Goal: Transaction & Acquisition: Download file/media

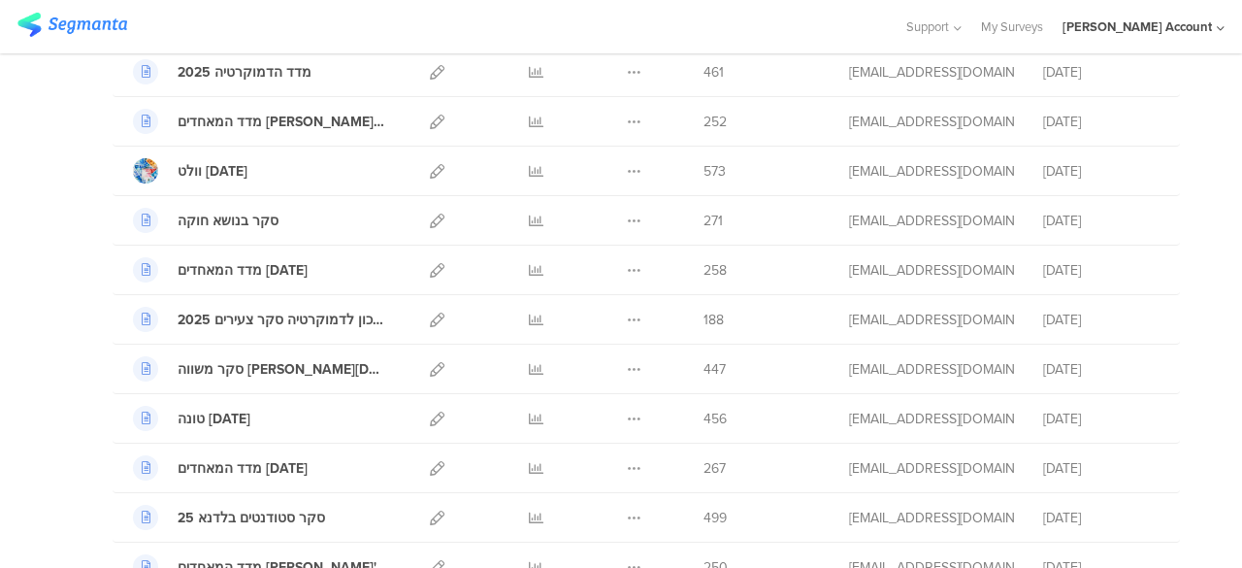
scroll to position [1067, 0]
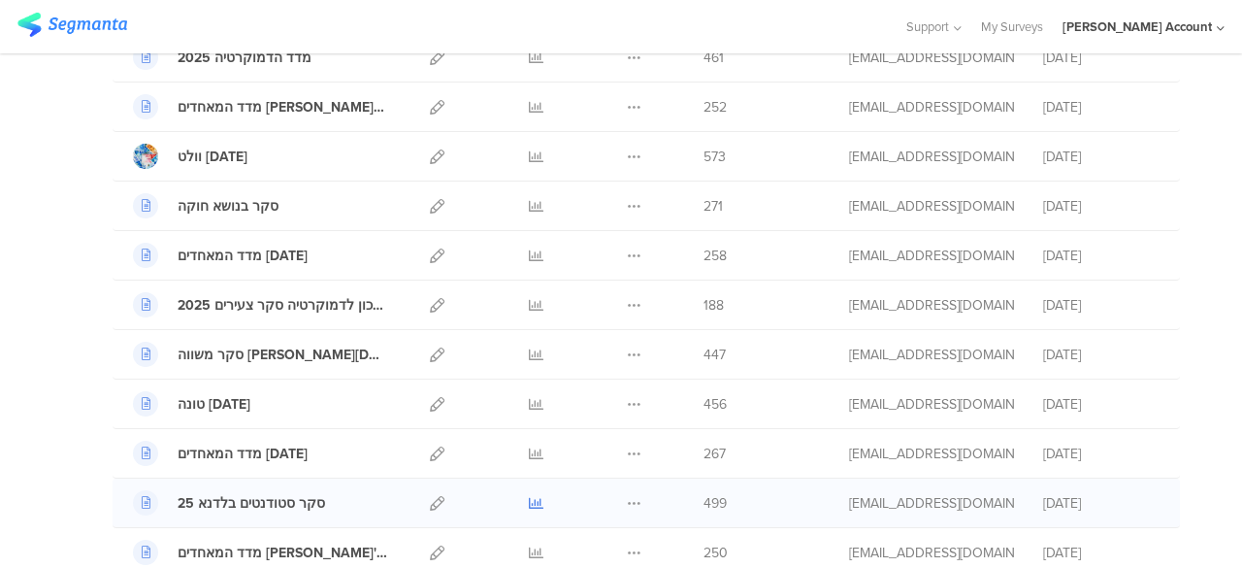
click at [529, 496] on icon at bounding box center [536, 503] width 15 height 15
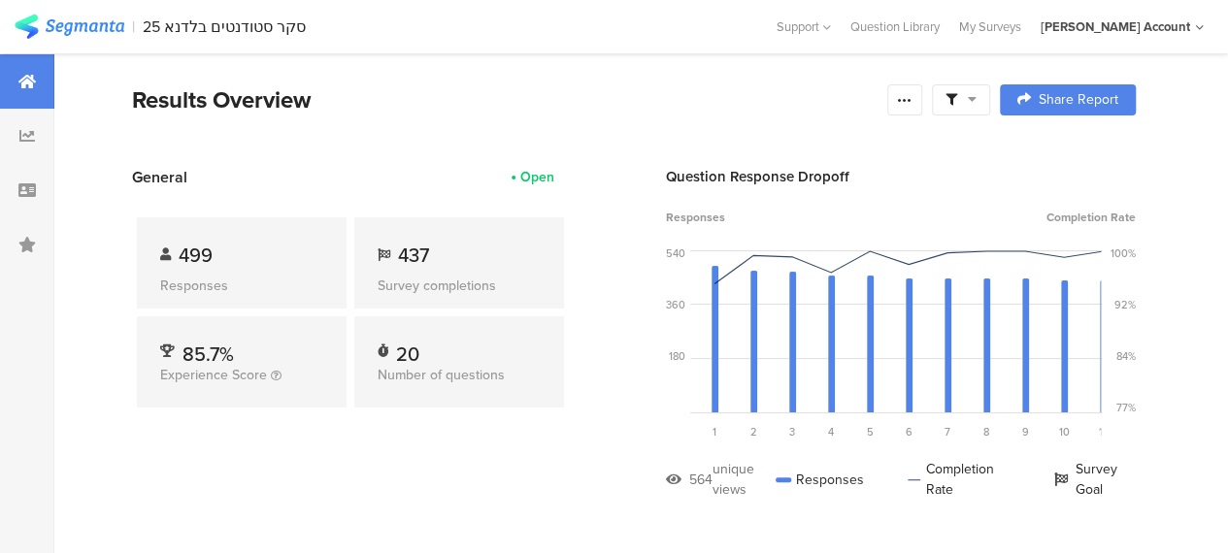
click at [990, 100] on div at bounding box center [961, 99] width 58 height 31
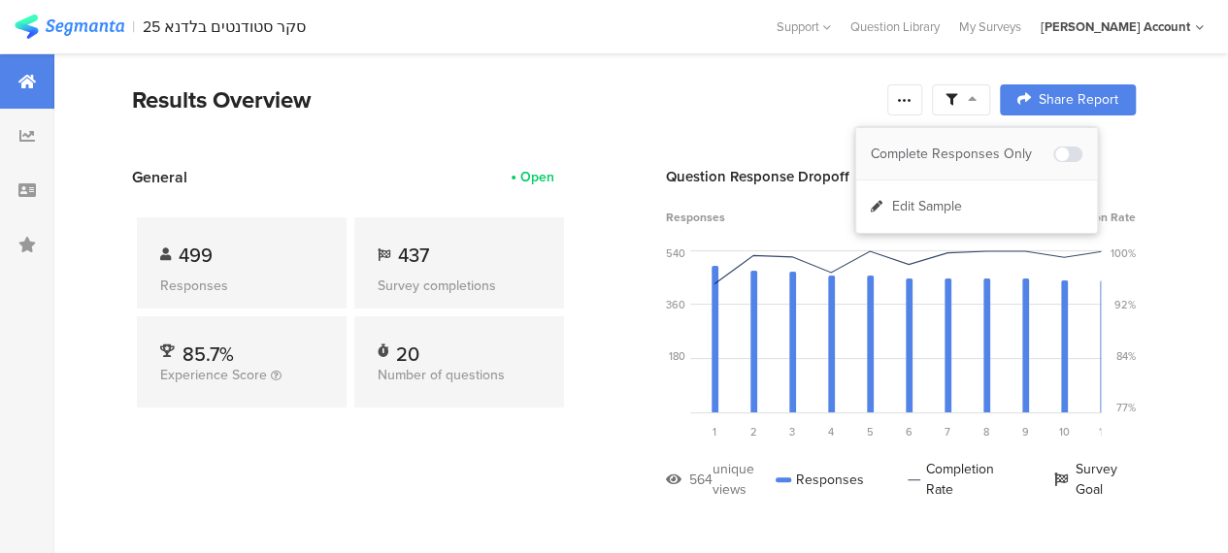
click at [985, 145] on div "Complete Responses Only" at bounding box center [961, 154] width 182 height 19
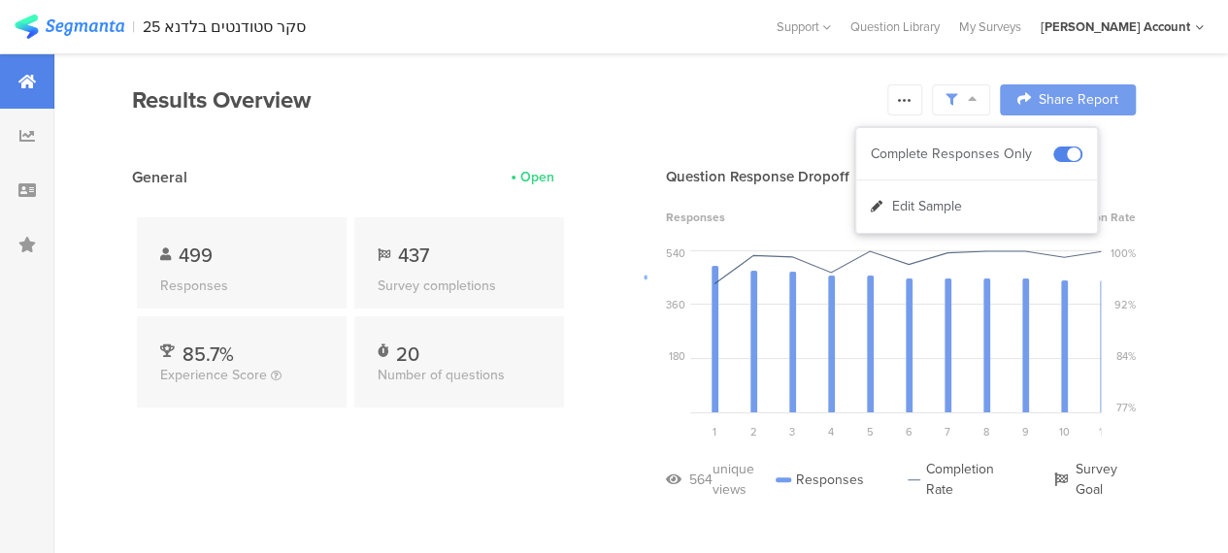
click at [593, 455] on div at bounding box center [614, 276] width 1228 height 553
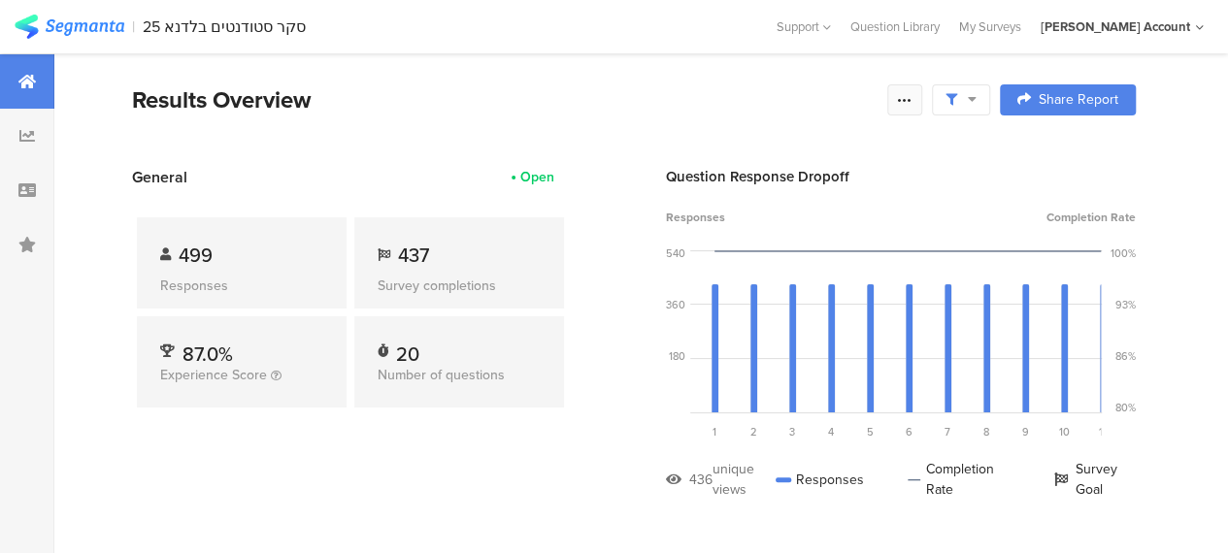
click at [912, 102] on icon at bounding box center [905, 100] width 16 height 16
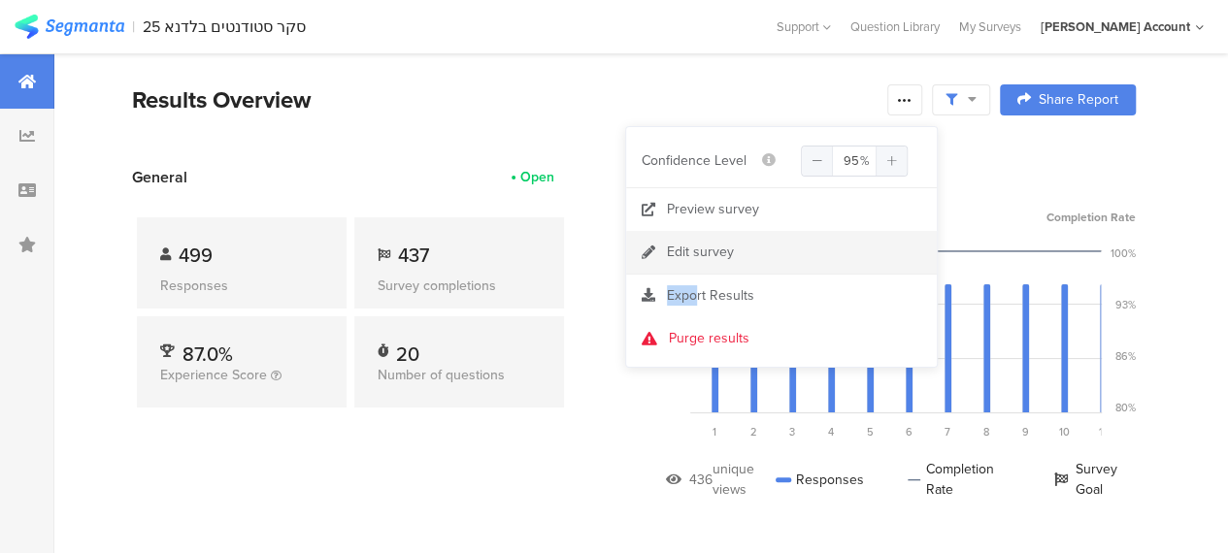
drag, startPoint x: 698, startPoint y: 291, endPoint x: 897, endPoint y: 248, distance: 203.5
click at [819, 269] on div "Confidence Level 95 % Preview survey Edit survey Export Results Purge results" at bounding box center [781, 247] width 311 height 240
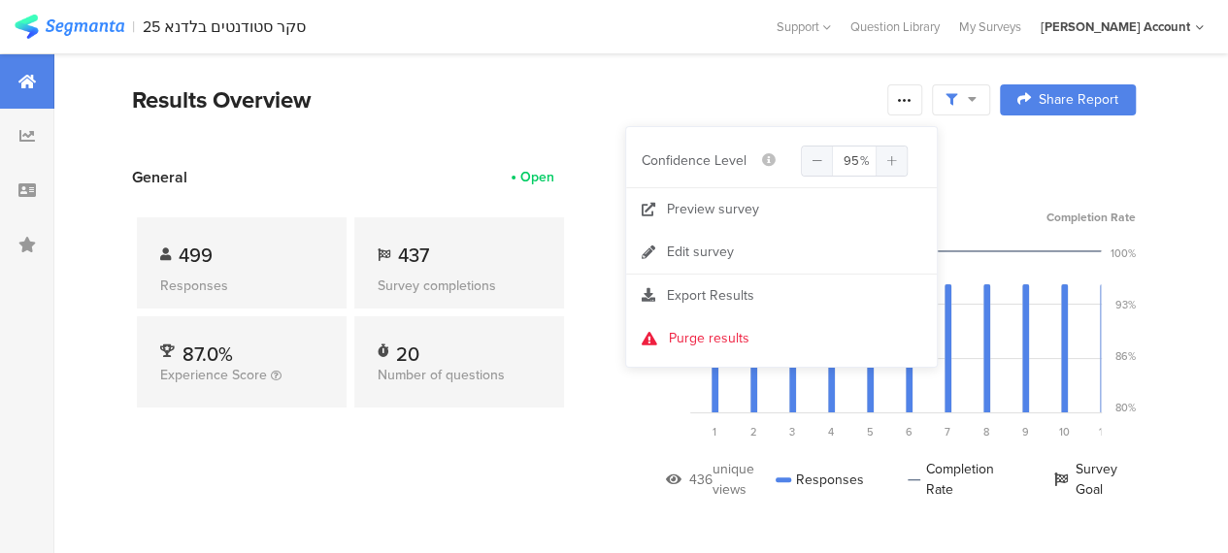
click at [974, 216] on div "Responses Completion Rate" at bounding box center [901, 217] width 470 height 17
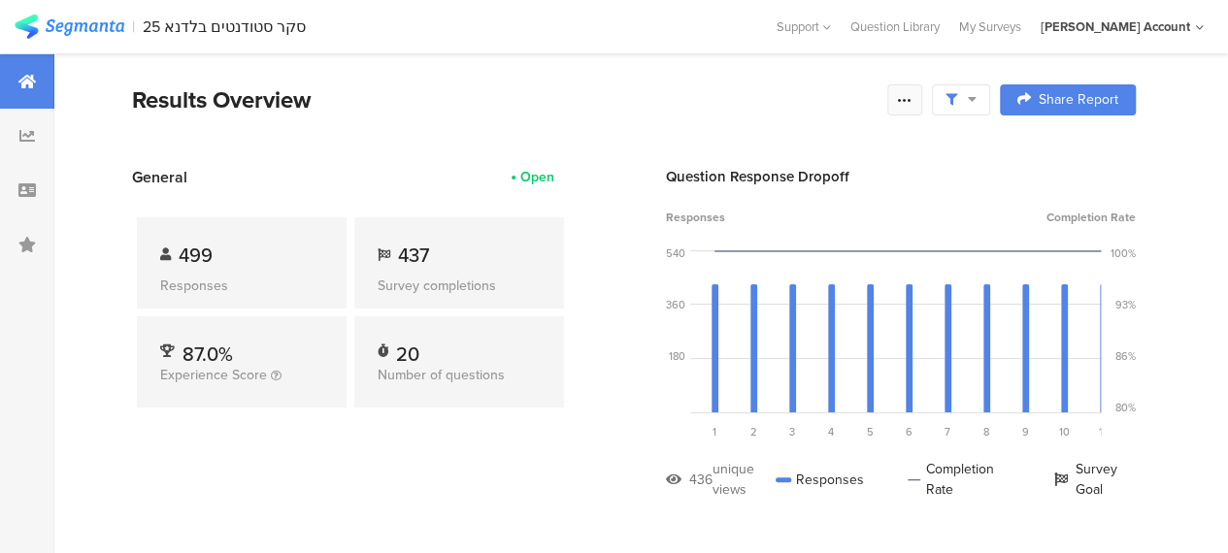
click at [912, 98] on icon at bounding box center [905, 100] width 16 height 16
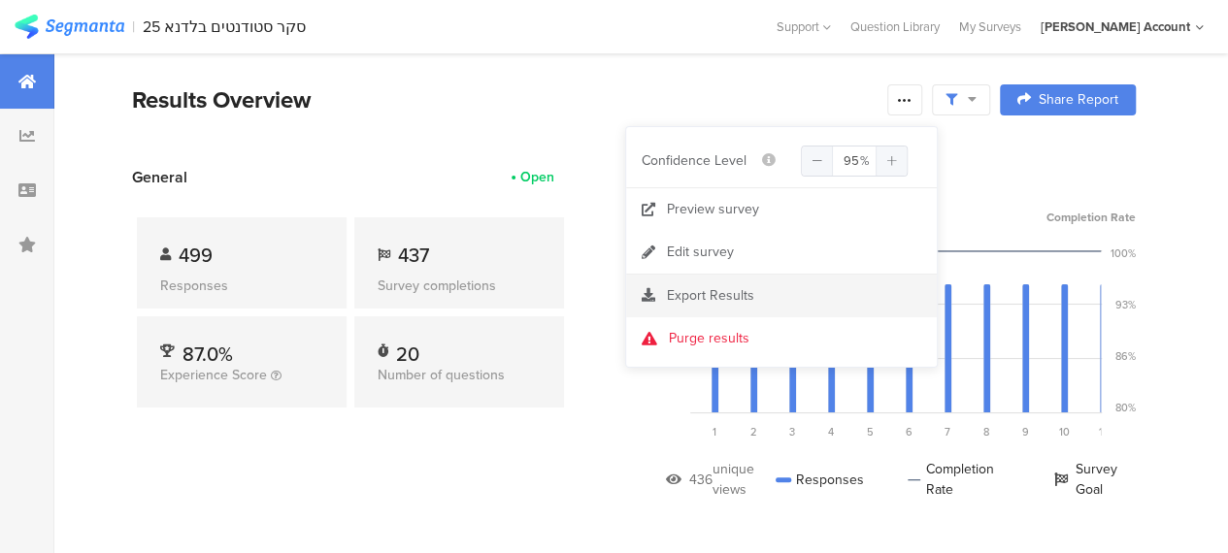
click at [722, 293] on span "Export Results" at bounding box center [710, 295] width 87 height 20
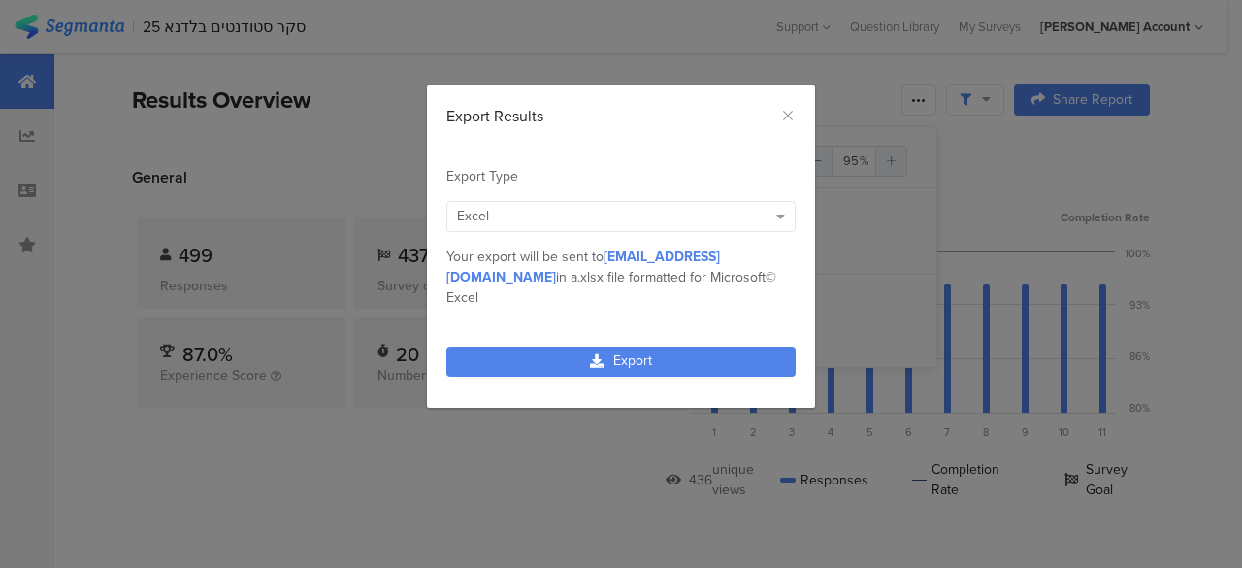
click at [634, 224] on div "Excel" at bounding box center [620, 216] width 349 height 31
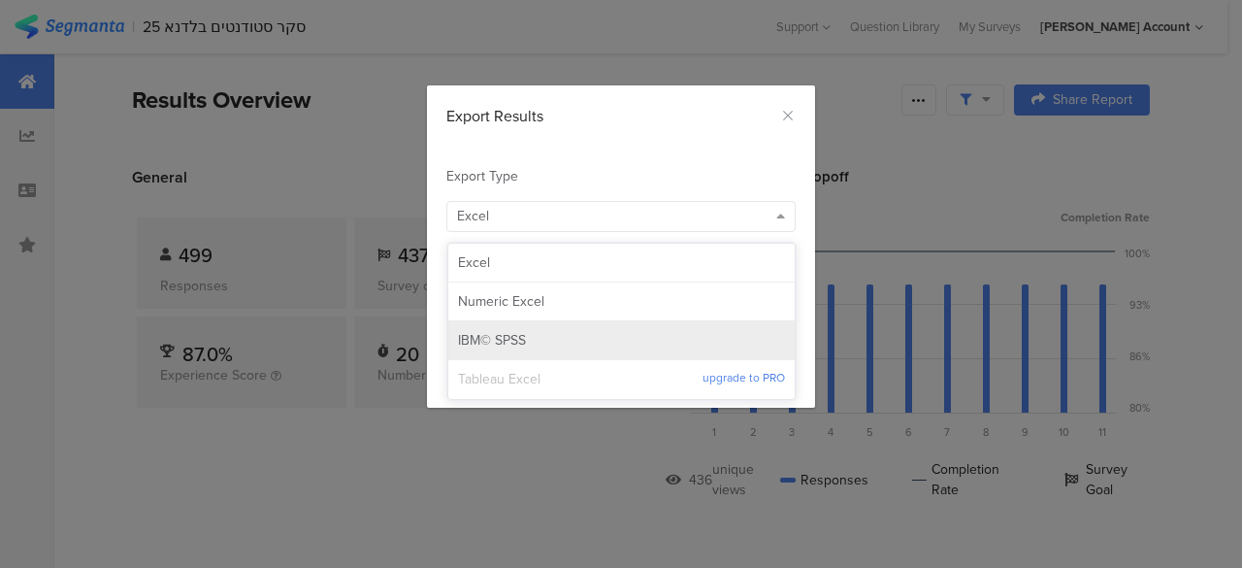
click at [491, 341] on span "IBM© SPSS" at bounding box center [492, 340] width 68 height 19
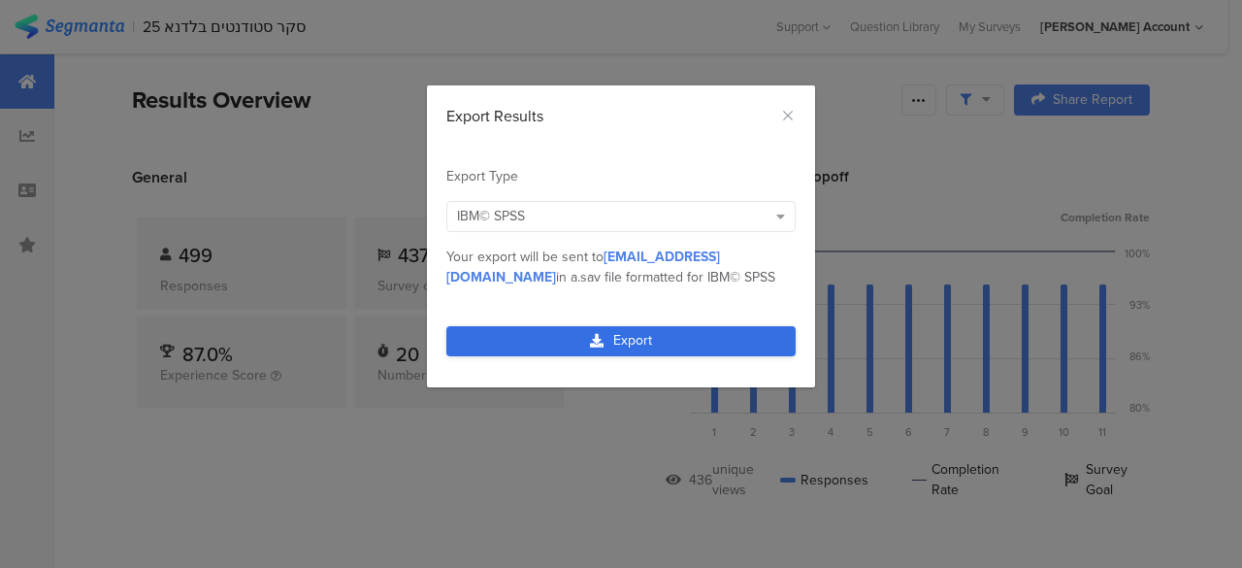
click at [646, 339] on link "Export" at bounding box center [620, 341] width 349 height 30
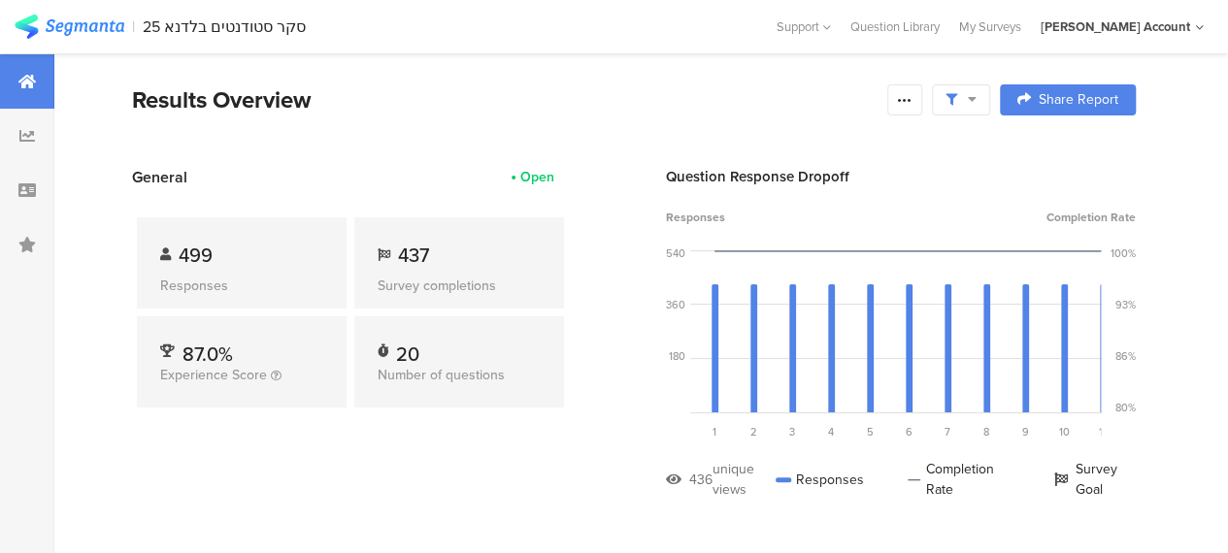
click at [579, 430] on section "General Open 499 Responses 437 Survey completions 87.0% Experience Score 20 Num…" at bounding box center [633, 347] width 1159 height 363
